Goal: Task Accomplishment & Management: Manage account settings

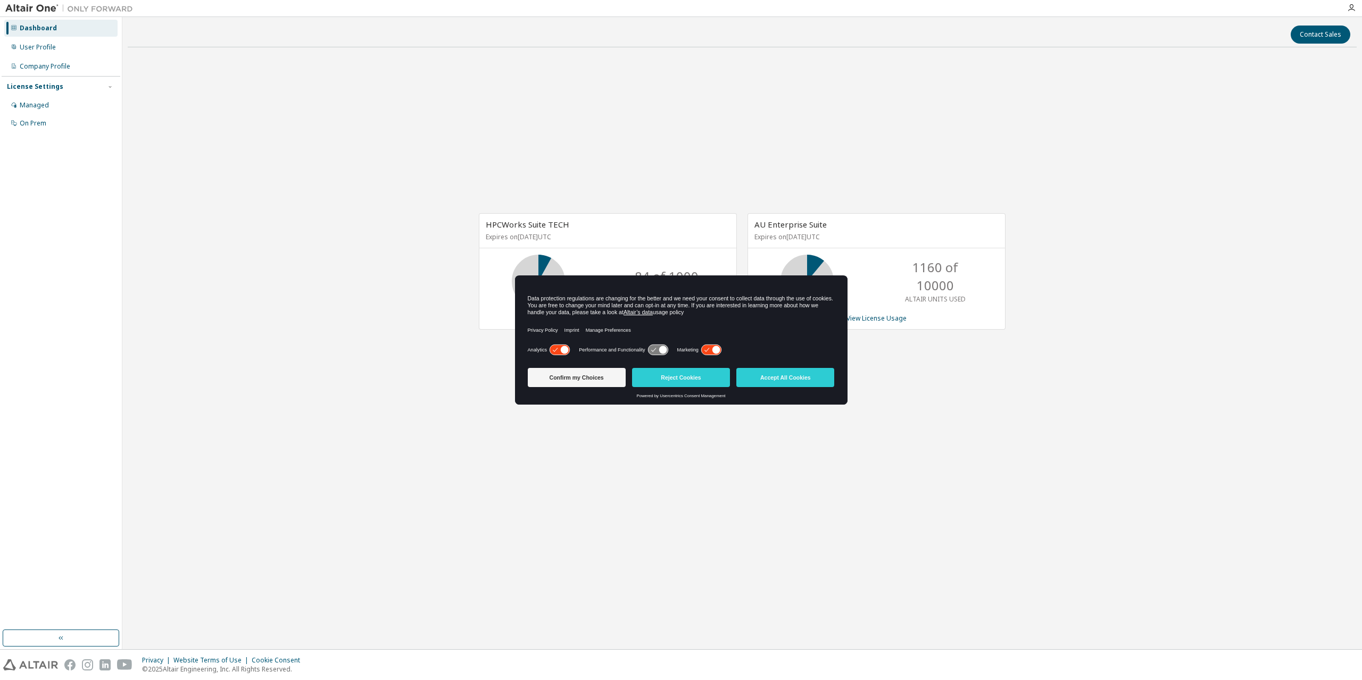
click at [702, 352] on div "Marketing" at bounding box center [699, 350] width 45 height 11
click at [720, 348] on icon at bounding box center [716, 350] width 8 height 8
click at [652, 349] on icon at bounding box center [658, 350] width 20 height 10
click at [555, 347] on icon at bounding box center [559, 350] width 20 height 10
click at [610, 380] on button "Confirm my Choices" at bounding box center [577, 377] width 98 height 19
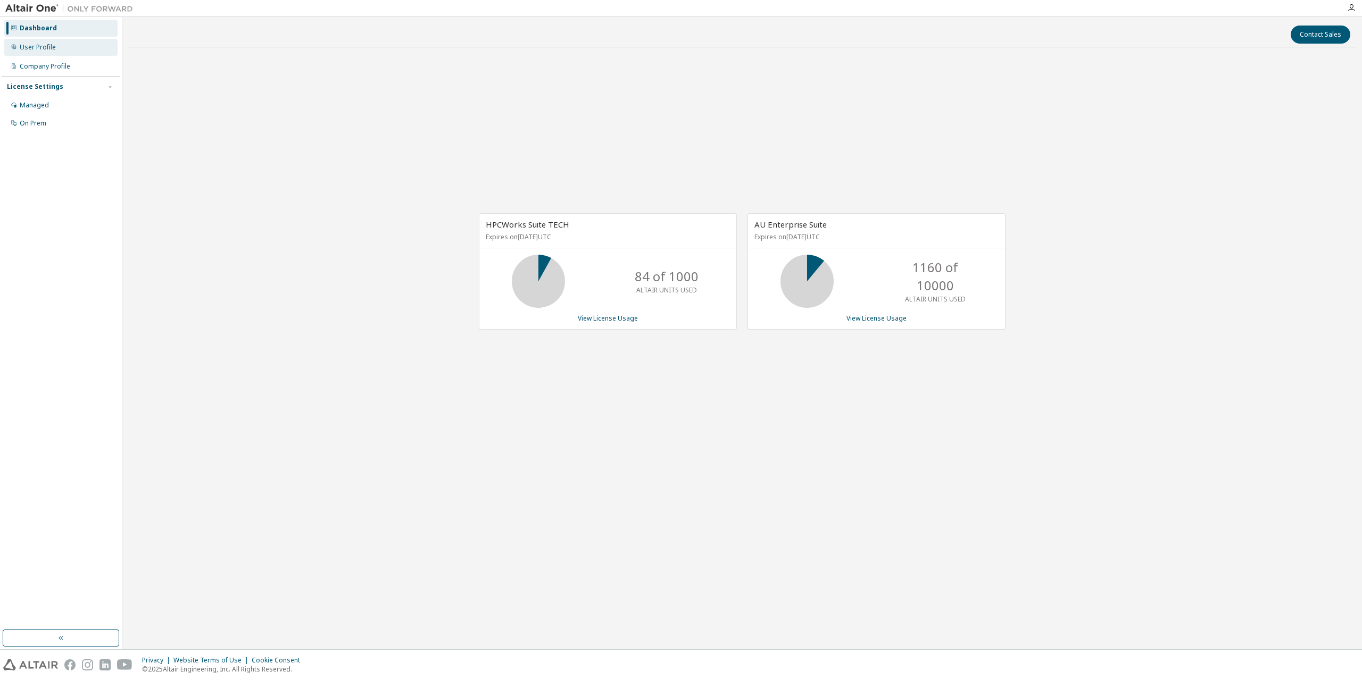
click at [71, 47] on div "User Profile" at bounding box center [60, 47] width 113 height 17
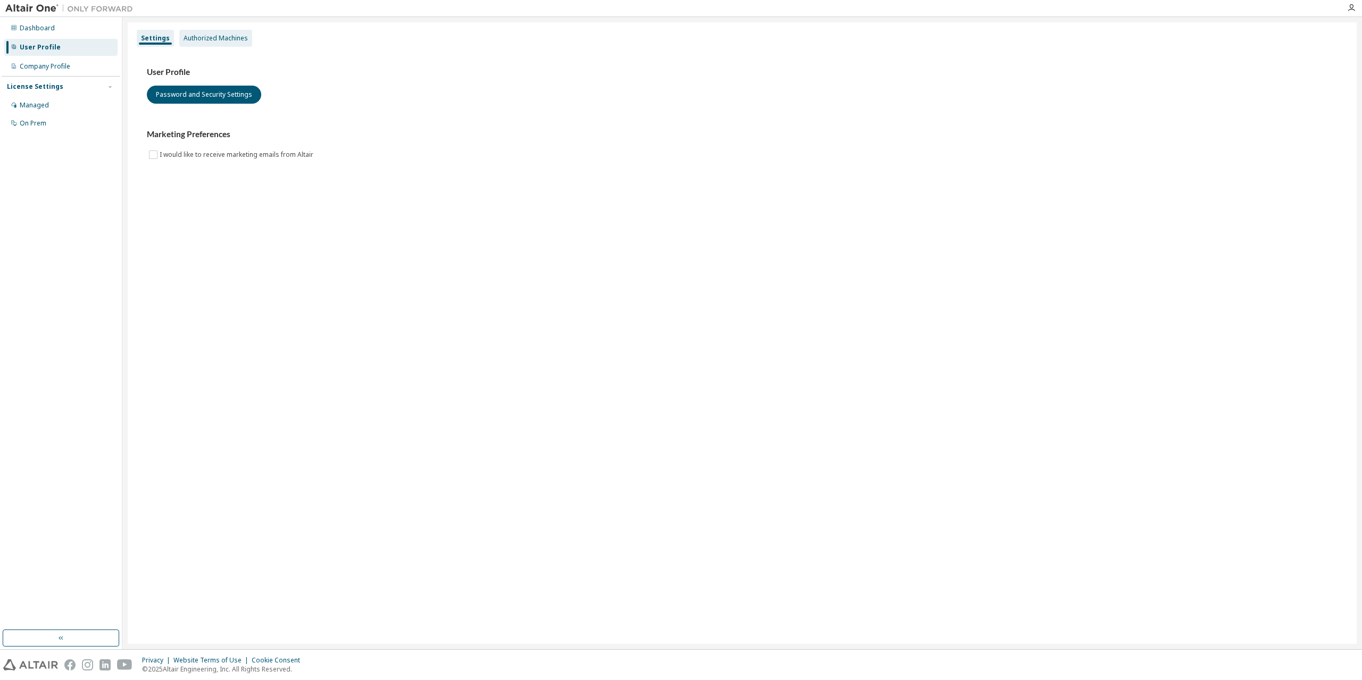
click at [213, 36] on div "Authorized Machines" at bounding box center [216, 38] width 64 height 9
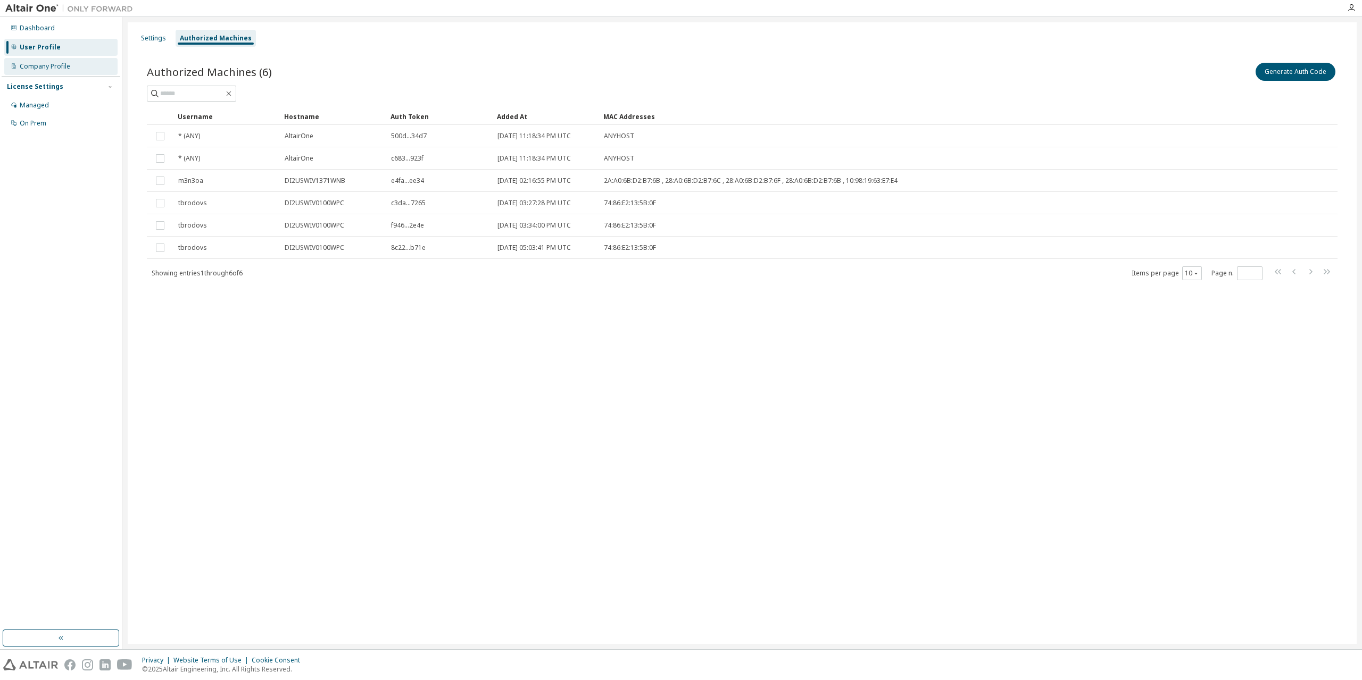
click at [57, 73] on div "Company Profile" at bounding box center [60, 66] width 113 height 17
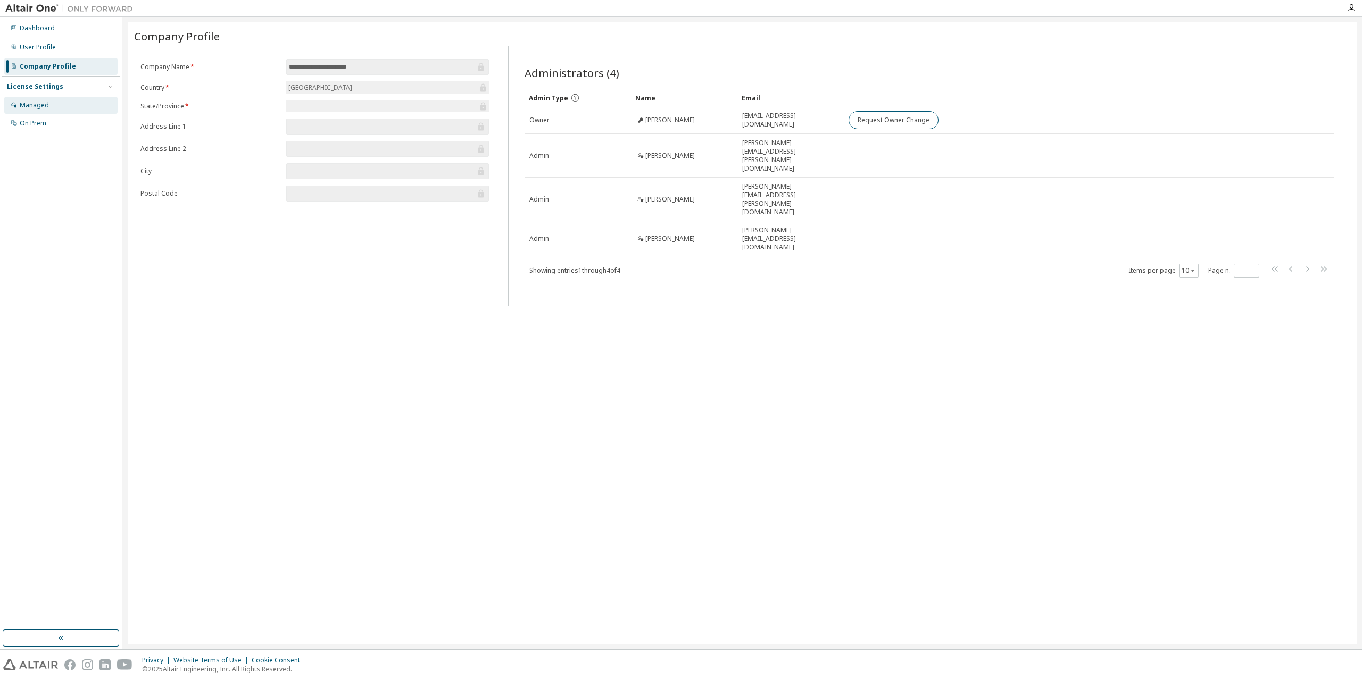
click at [46, 98] on div "Managed" at bounding box center [60, 105] width 113 height 17
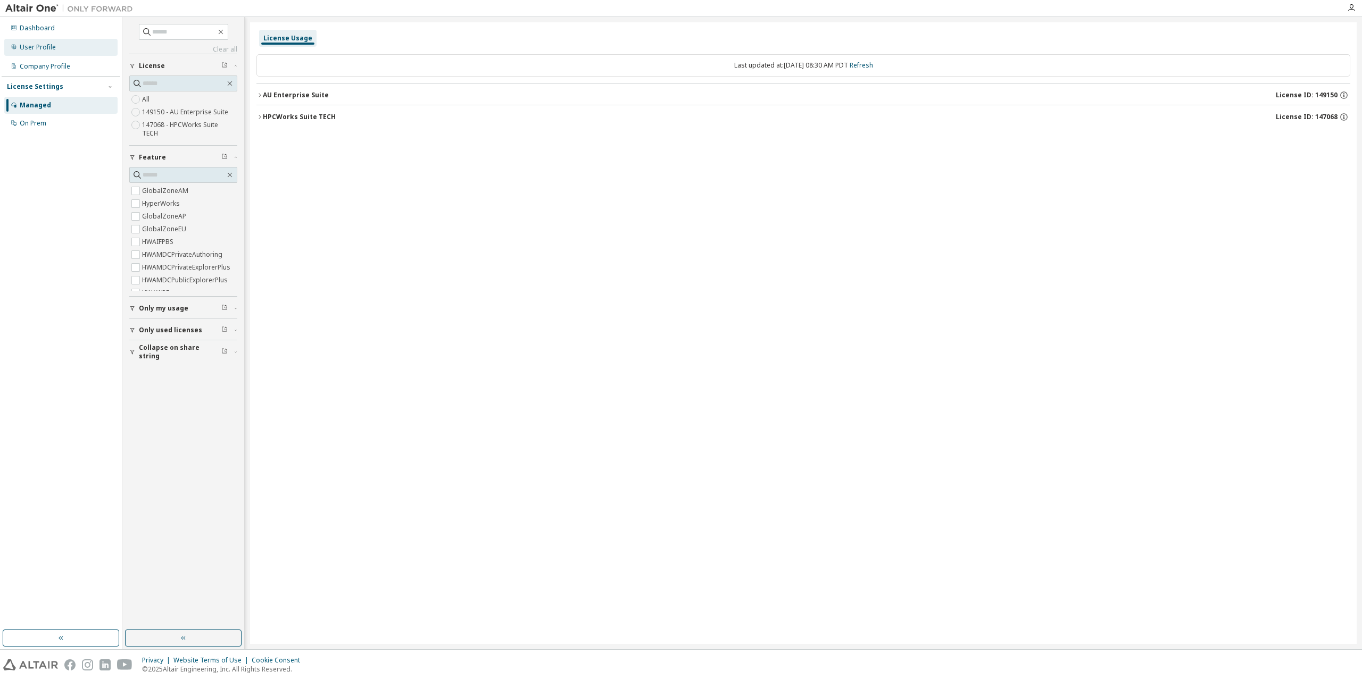
click at [45, 46] on div "User Profile" at bounding box center [38, 47] width 36 height 9
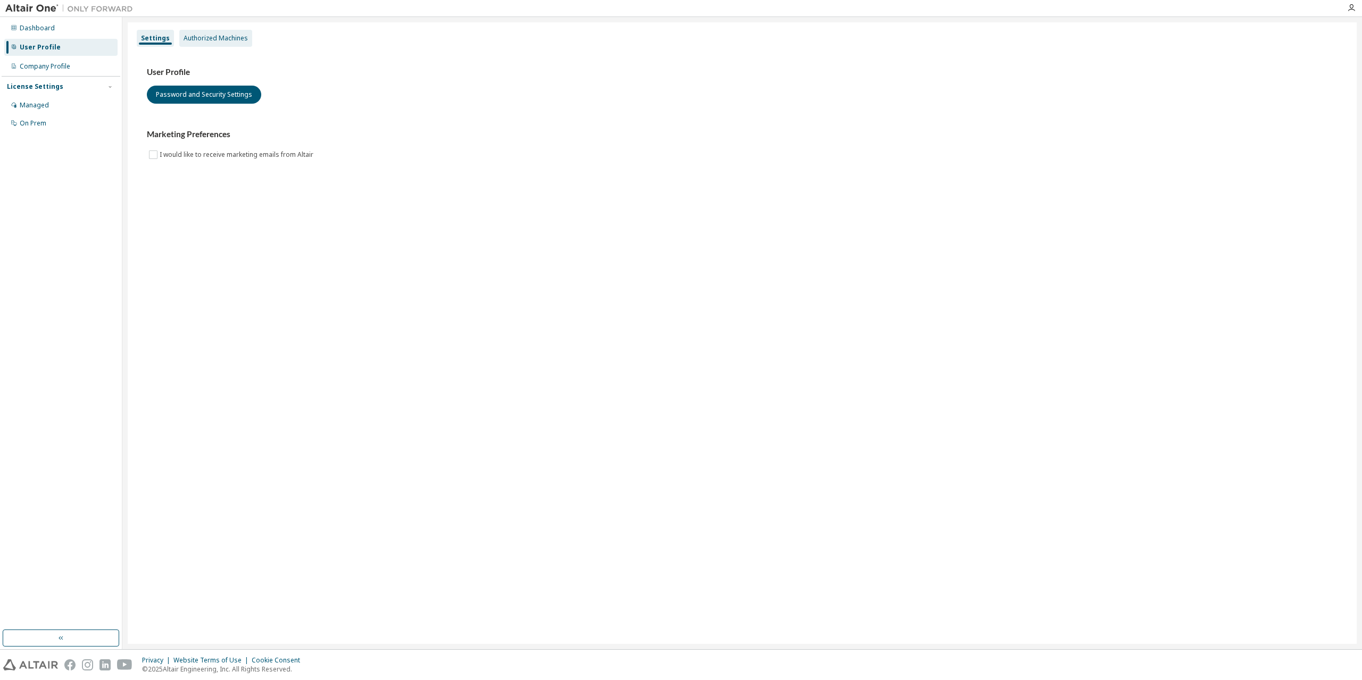
click at [180, 35] on div "Authorized Machines" at bounding box center [215, 38] width 73 height 17
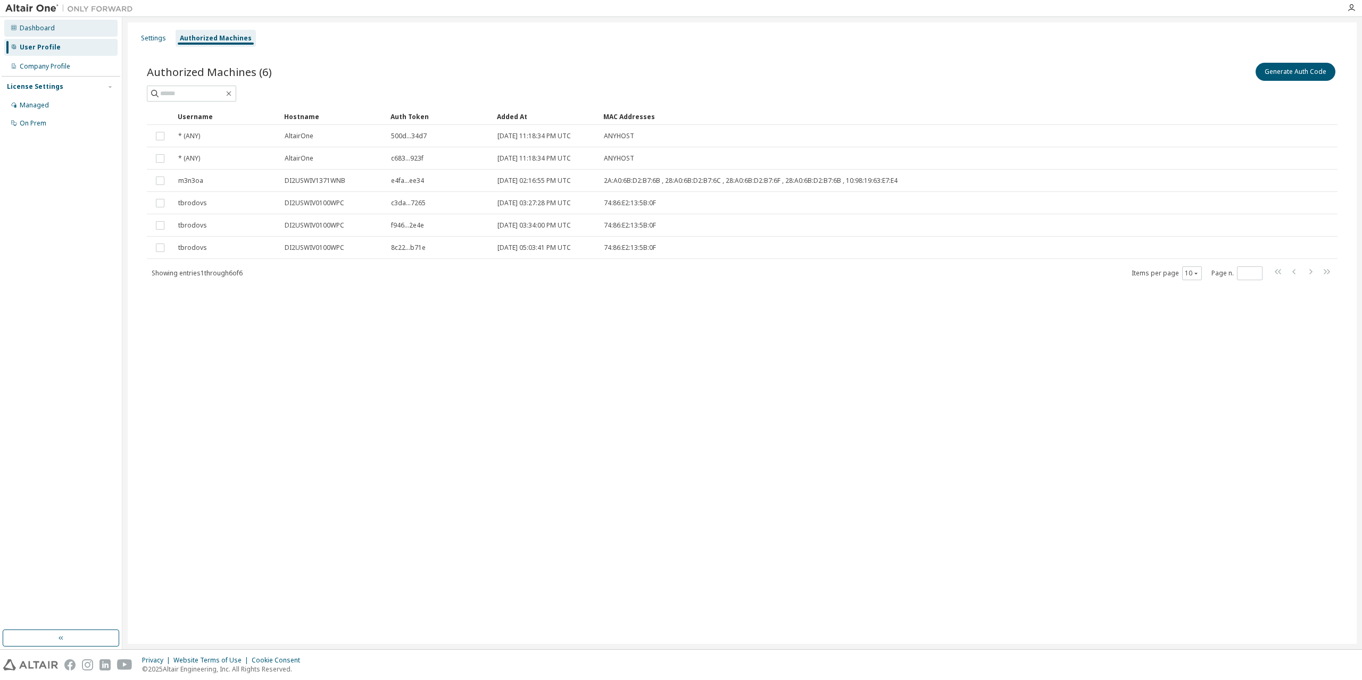
click at [44, 32] on div "Dashboard" at bounding box center [60, 28] width 113 height 17
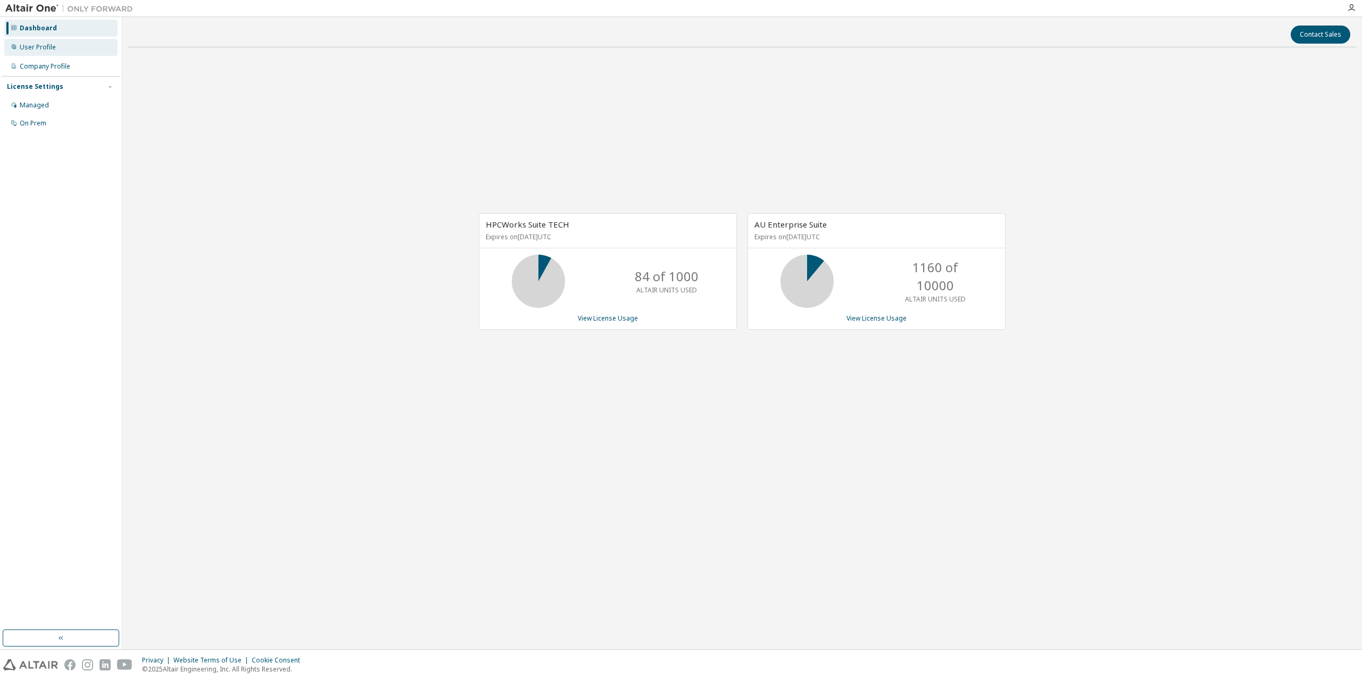
click at [64, 46] on div "User Profile" at bounding box center [60, 47] width 113 height 17
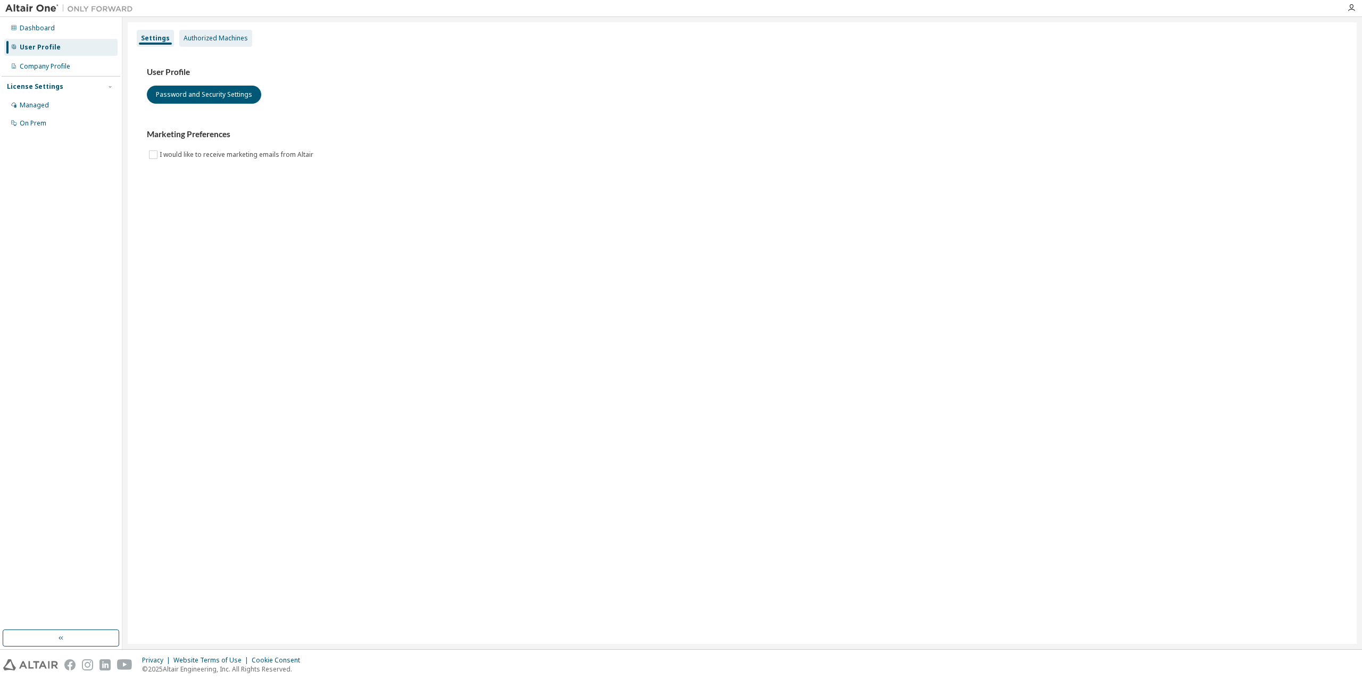
click at [232, 42] on div "Authorized Machines" at bounding box center [216, 38] width 64 height 9
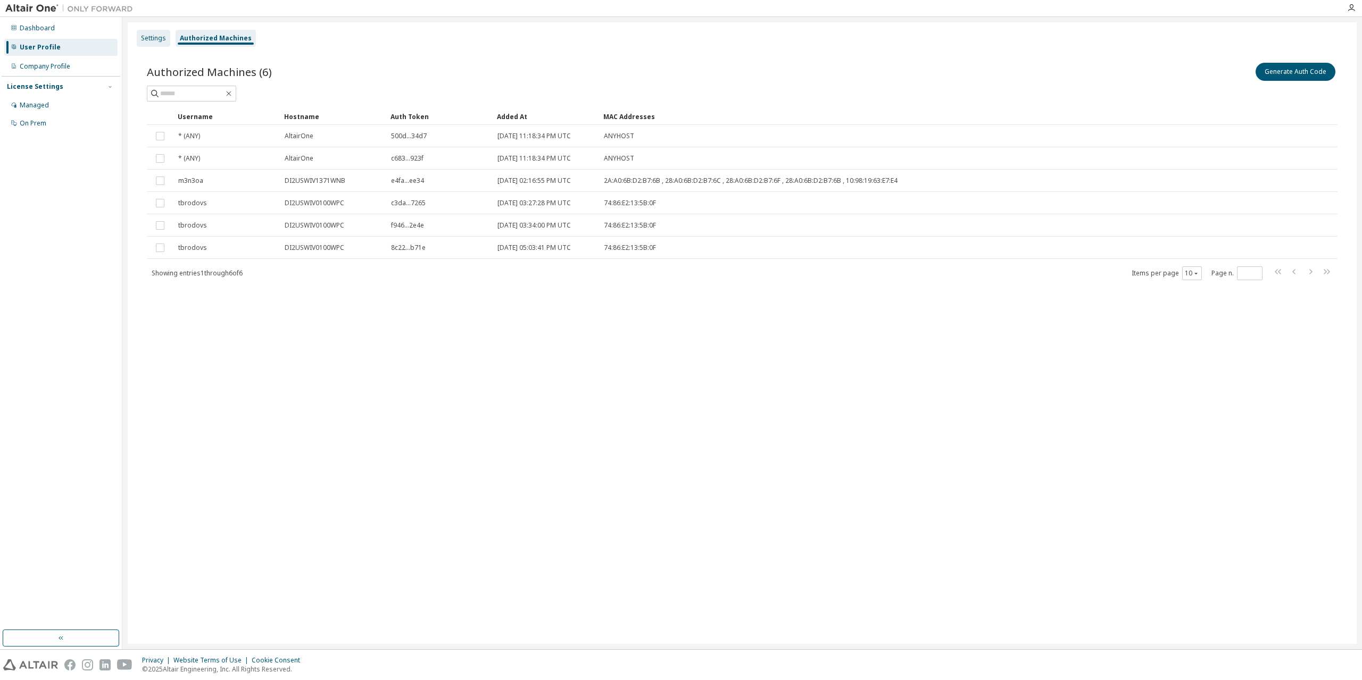
click at [149, 37] on div "Settings" at bounding box center [153, 38] width 25 height 9
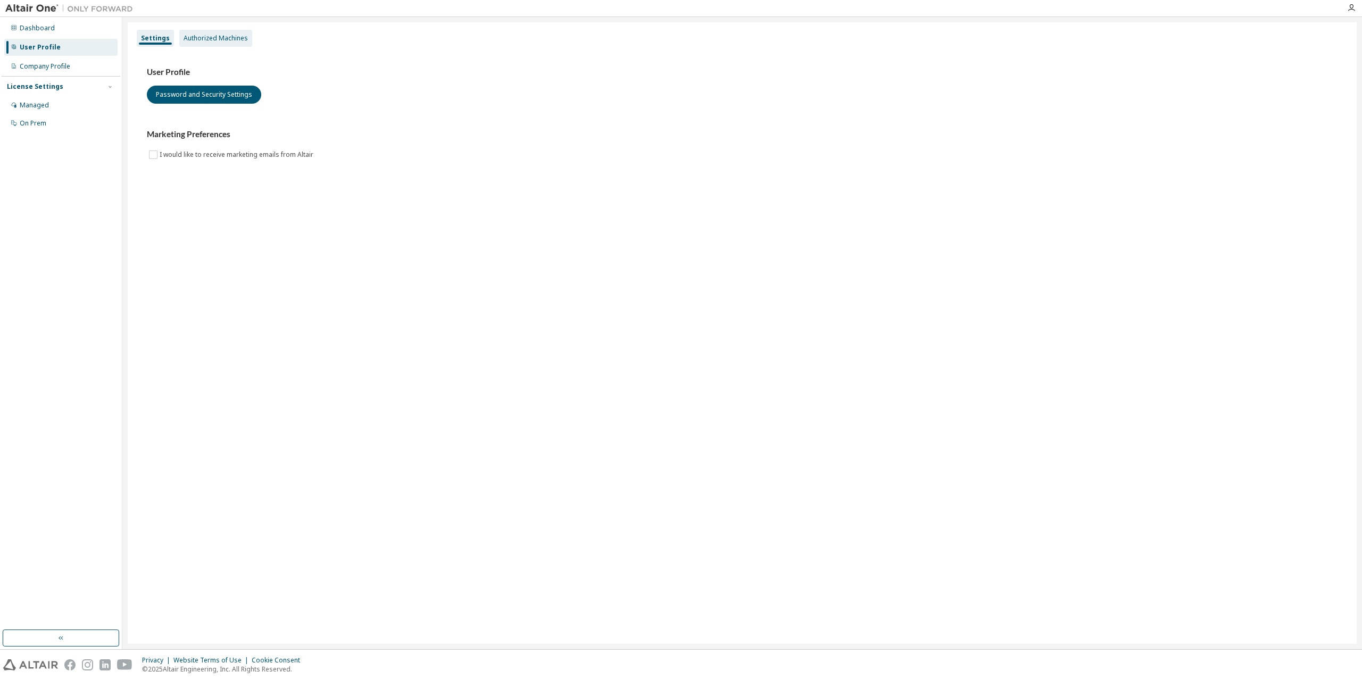
click at [227, 31] on div "Authorized Machines" at bounding box center [215, 38] width 73 height 17
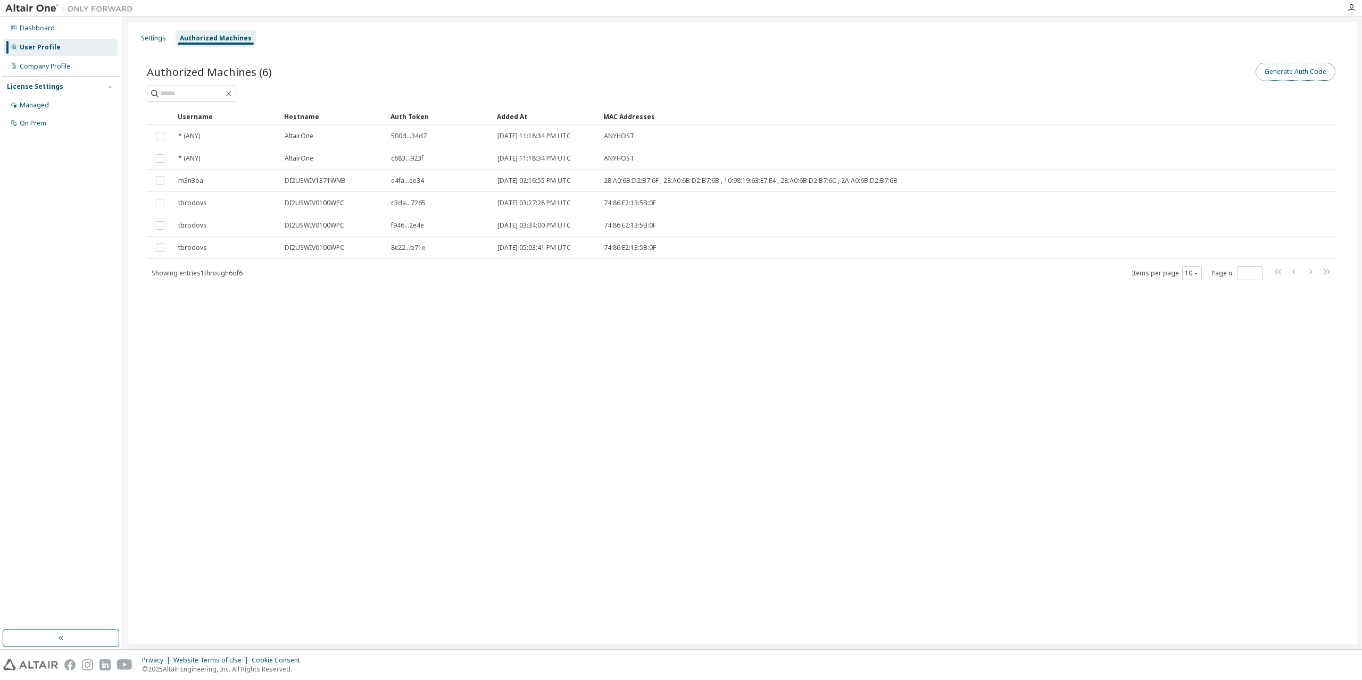
click at [1294, 73] on button "Generate Auth Code" at bounding box center [1295, 72] width 80 height 18
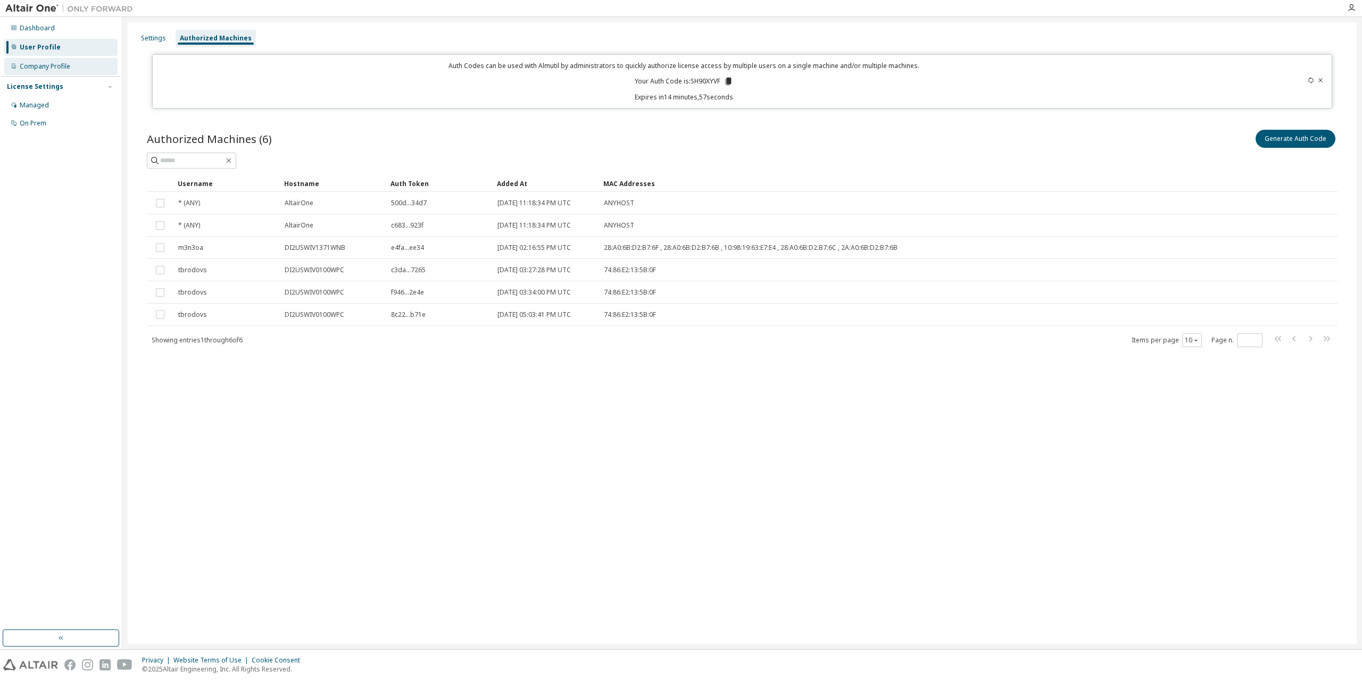
click at [51, 68] on div "Company Profile" at bounding box center [45, 66] width 51 height 9
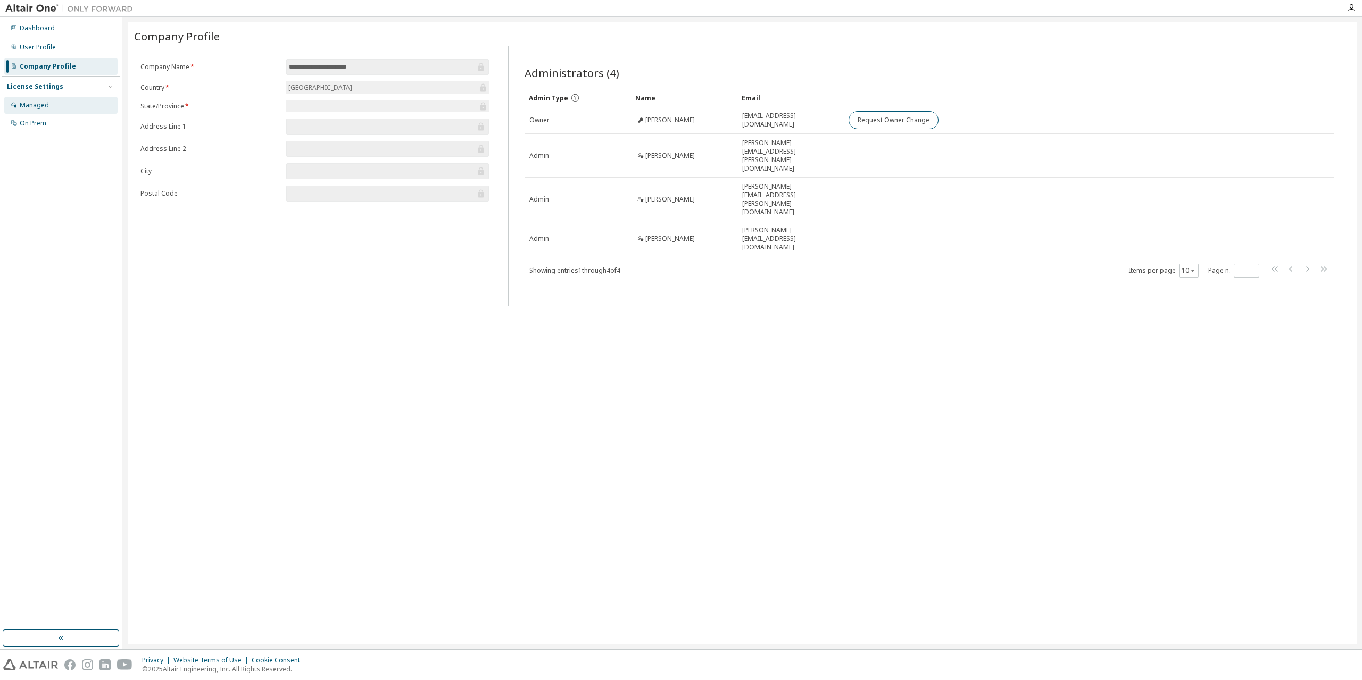
click at [30, 111] on div "Managed" at bounding box center [60, 105] width 113 height 17
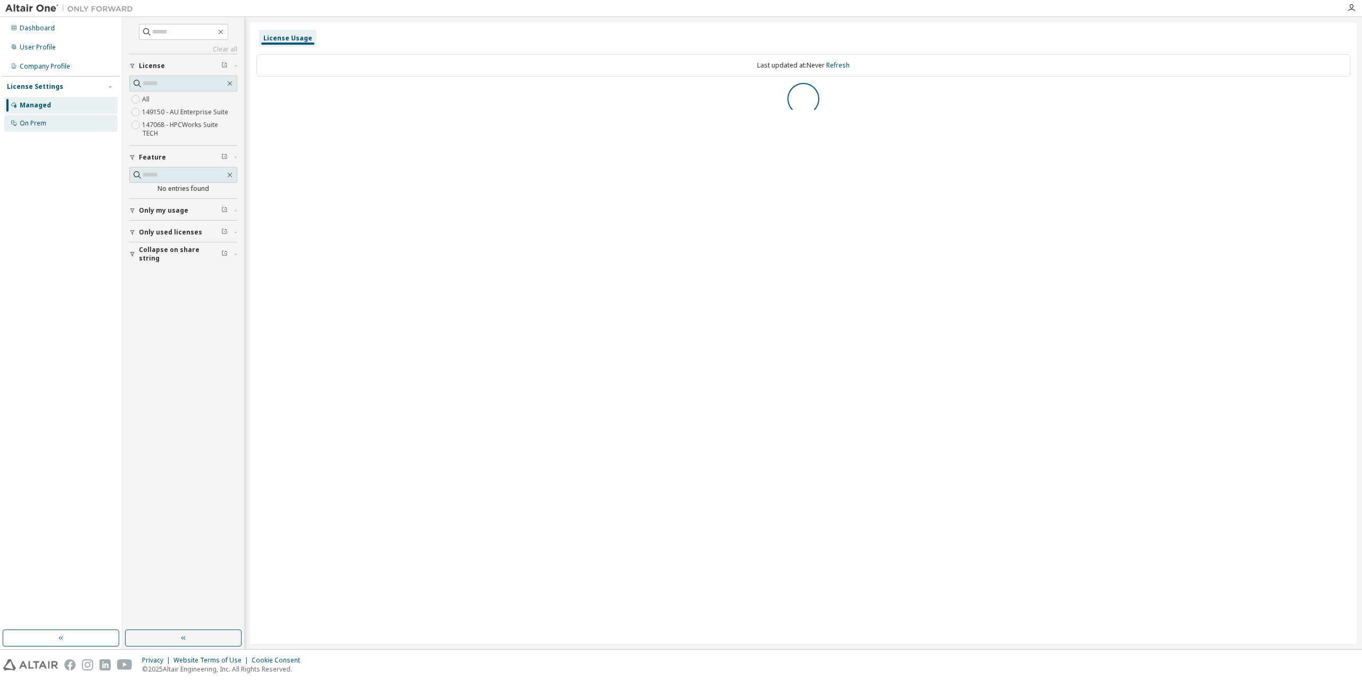
click at [32, 127] on div "On Prem" at bounding box center [33, 123] width 27 height 9
